Goal: Information Seeking & Learning: Understand process/instructions

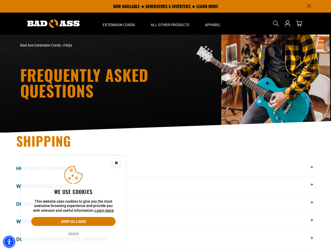
click at [9, 242] on img "Accessibility Menu" at bounding box center [9, 243] width 12 height 12
